Goal: Task Accomplishment & Management: Complete application form

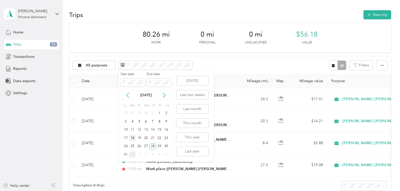
click at [132, 139] on div "18" at bounding box center [132, 138] width 7 height 7
click at [139, 138] on div "19" at bounding box center [139, 138] width 7 height 7
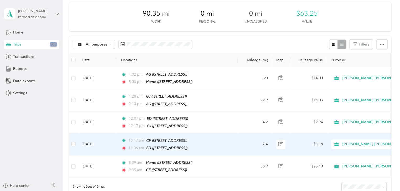
scroll to position [19, 0]
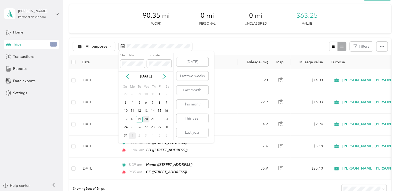
click at [146, 120] on div "20" at bounding box center [146, 119] width 7 height 7
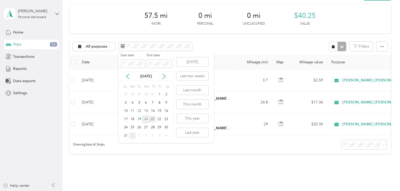
click at [154, 119] on div "21" at bounding box center [152, 119] width 7 height 7
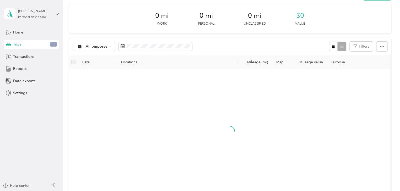
click at [154, 119] on div "21" at bounding box center [152, 119] width 7 height 7
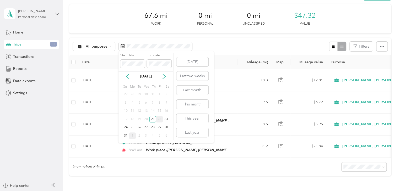
click at [159, 118] on div "22" at bounding box center [159, 119] width 7 height 7
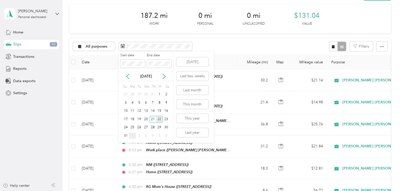
click at [160, 119] on div "22" at bounding box center [159, 119] width 7 height 7
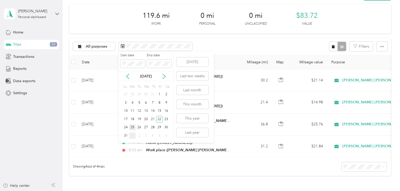
click at [133, 126] on div "25" at bounding box center [132, 128] width 7 height 7
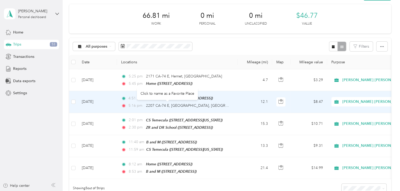
click at [160, 94] on div "Click to name as a Favorite Place" at bounding box center [167, 93] width 61 height 13
click at [146, 105] on span "2207 CA-74 E, [GEOGRAPHIC_DATA], [GEOGRAPHIC_DATA]" at bounding box center [197, 106] width 103 height 4
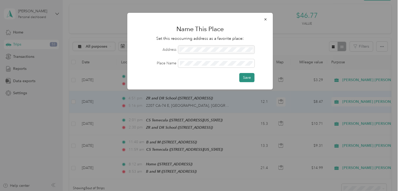
click at [247, 78] on button "Save" at bounding box center [246, 77] width 15 height 9
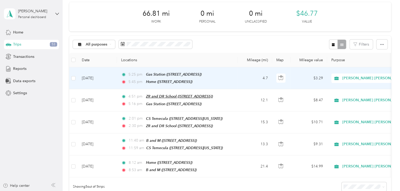
scroll to position [21, 0]
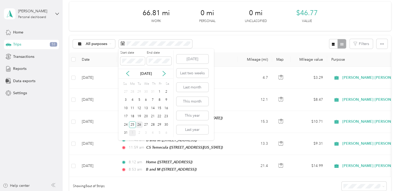
click at [141, 124] on div "26" at bounding box center [139, 125] width 7 height 7
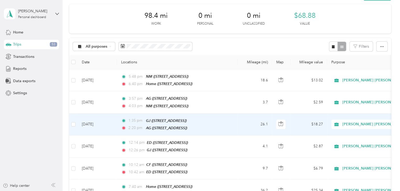
scroll to position [17, 0]
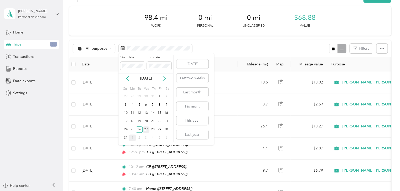
click at [147, 128] on div "27" at bounding box center [146, 130] width 7 height 7
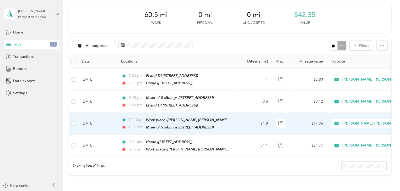
scroll to position [9, 0]
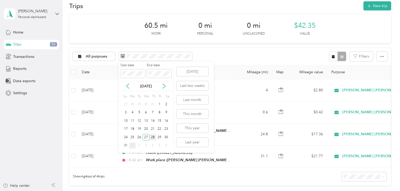
click at [152, 137] on div "28" at bounding box center [152, 137] width 7 height 7
click at [160, 137] on div "29" at bounding box center [159, 137] width 7 height 7
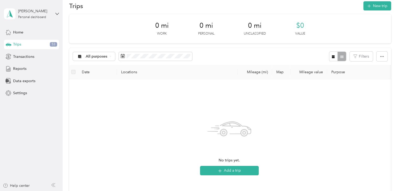
click at [300, 110] on div "No trips yet. Add a trip" at bounding box center [229, 146] width 312 height 125
click at [15, 67] on span "Reports" at bounding box center [19, 69] width 13 height 6
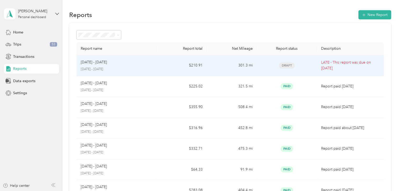
click at [103, 63] on p "[DATE] - [DATE]" at bounding box center [94, 63] width 26 height 6
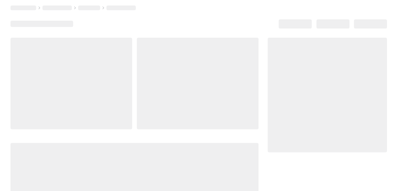
click at [103, 63] on div at bounding box center [71, 84] width 122 height 92
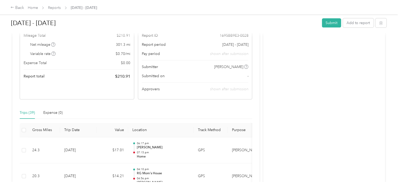
scroll to position [34, 0]
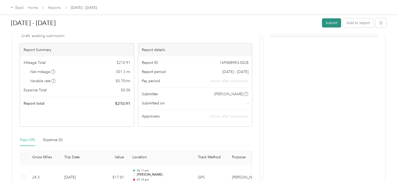
click at [329, 22] on button "Submit" at bounding box center [331, 22] width 19 height 9
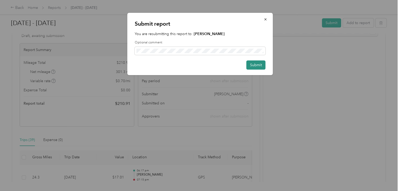
click at [255, 65] on button "Submit" at bounding box center [255, 65] width 19 height 9
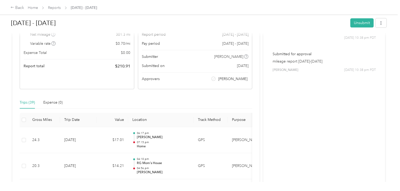
scroll to position [0, 0]
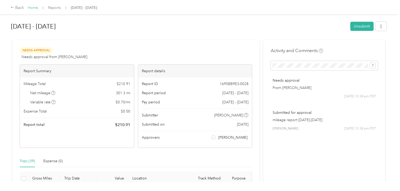
click at [31, 9] on link "Home" at bounding box center [33, 8] width 10 height 4
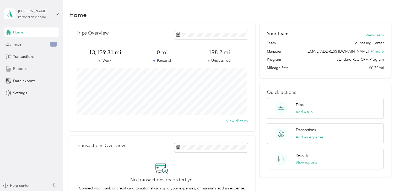
click at [23, 69] on span "Reports" at bounding box center [19, 69] width 13 height 6
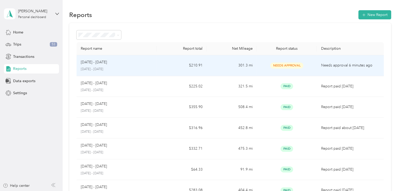
click at [106, 63] on p "[DATE] - [DATE]" at bounding box center [94, 63] width 26 height 6
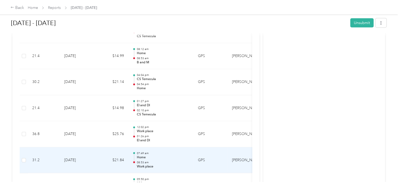
scroll to position [613, 0]
